Goal: Information Seeking & Learning: Learn about a topic

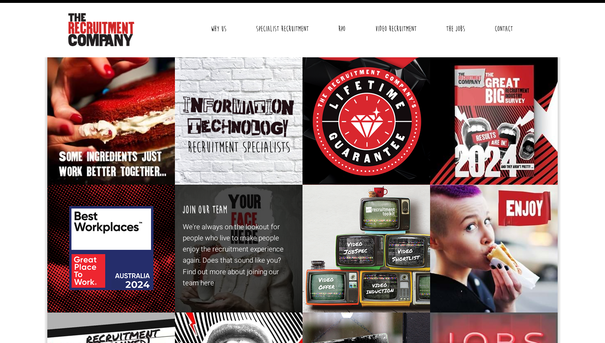
scroll to position [17, 0]
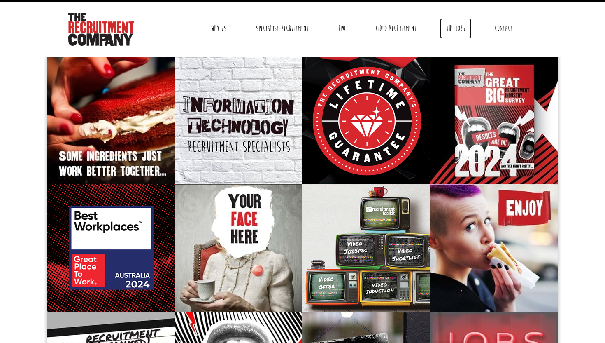
click at [448, 29] on link "The Jobs" at bounding box center [455, 28] width 31 height 21
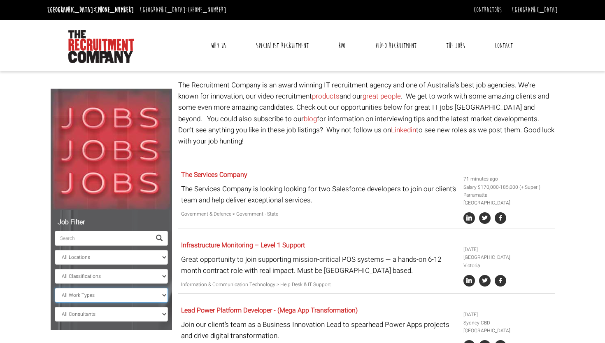
click at [122, 292] on select "All Work Types Full Time Part Time Casual Contract / Temp" at bounding box center [111, 294] width 113 height 15
click at [131, 272] on select "All Classifications Banking & Financial Services Information & Communication Te…" at bounding box center [111, 275] width 113 height 15
select select "Information & Communication Technology"
click at [55, 268] on select "All Classifications Banking & Financial Services Information & Communication Te…" at bounding box center [111, 275] width 113 height 15
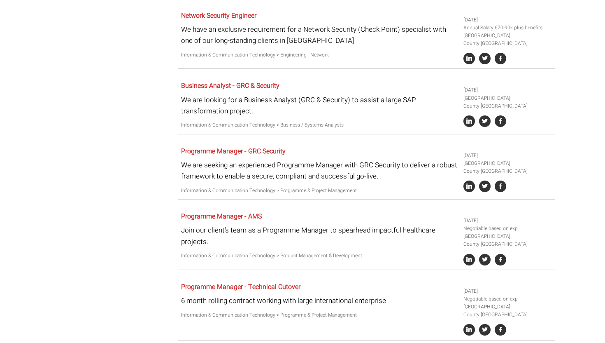
scroll to position [1353, 0]
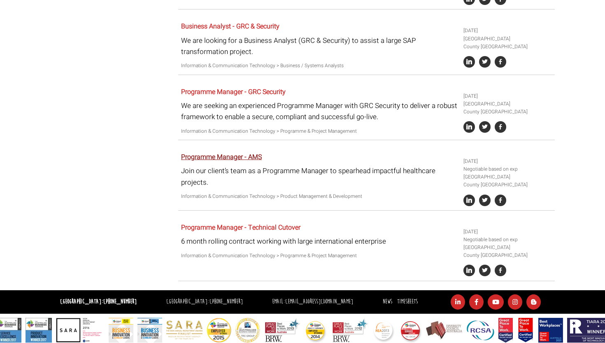
scroll to position [0, 0]
